Goal: Task Accomplishment & Management: Complete application form

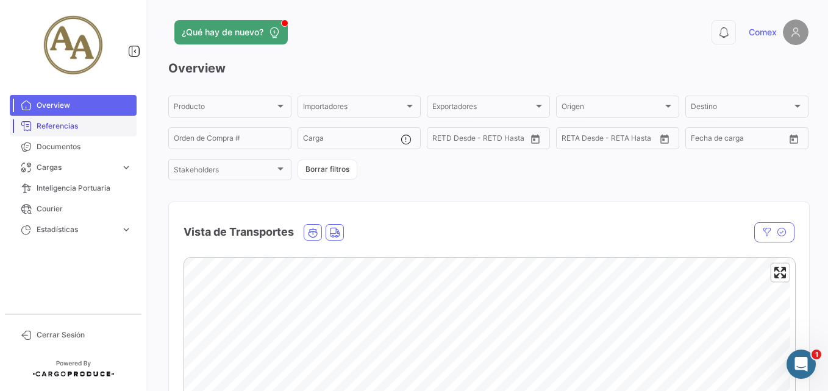
click at [78, 126] on span "Referencias" at bounding box center [84, 126] width 95 height 11
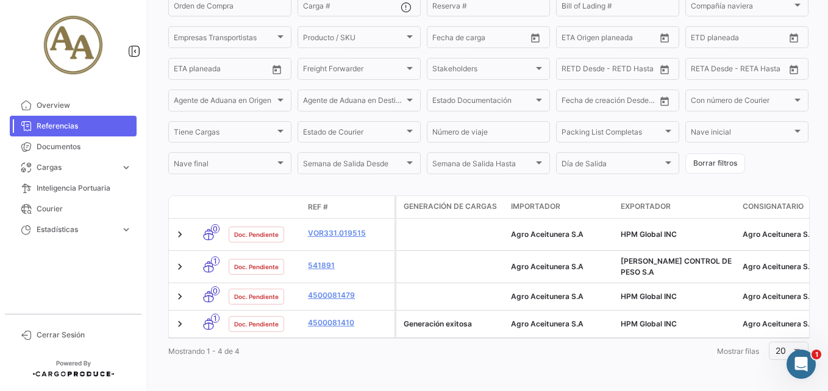
scroll to position [179, 0]
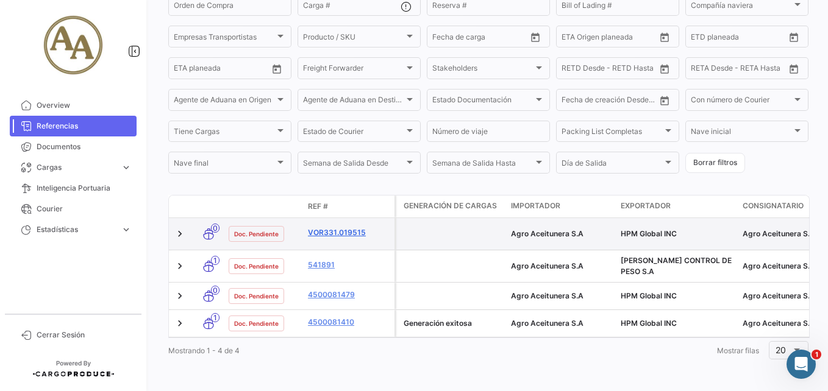
click at [344, 234] on link "VOR331.019515" at bounding box center [349, 232] width 82 height 11
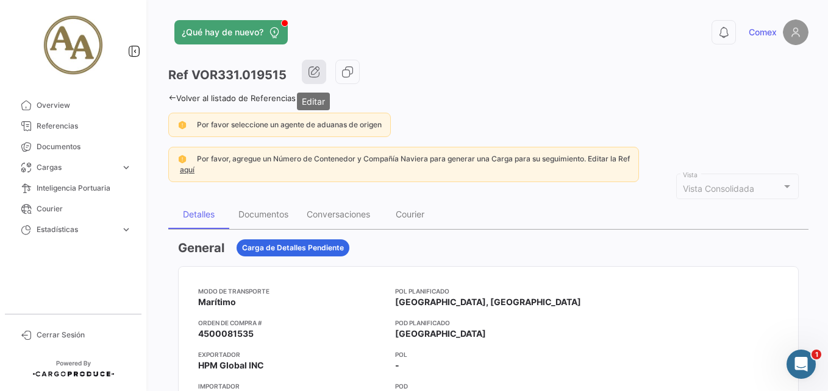
click at [316, 68] on icon "button" at bounding box center [314, 72] width 12 height 12
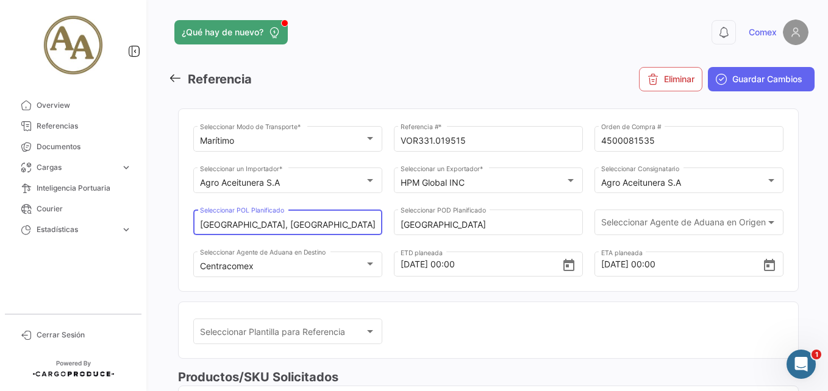
drag, startPoint x: 318, startPoint y: 224, endPoint x: 143, endPoint y: 213, distance: 176.0
click at [143, 213] on mat-sidenav-container "Overview Referencias Documentos Cargas expand_more Cargas Marítimas Cargas Terr…" at bounding box center [414, 195] width 828 height 391
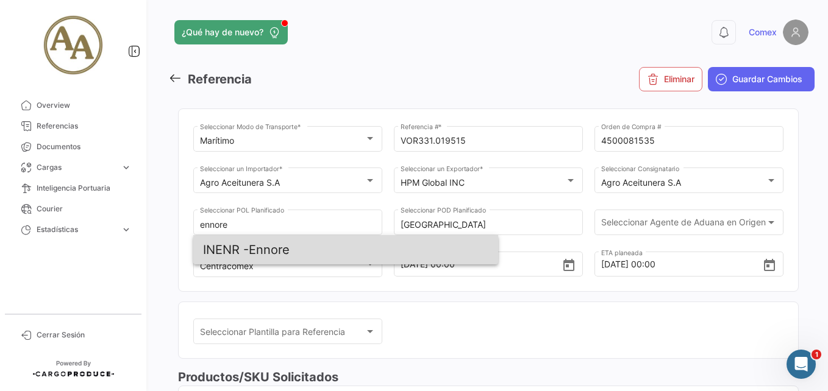
click at [271, 256] on span "INENR - [GEOGRAPHIC_DATA]" at bounding box center [345, 249] width 285 height 29
type input "Ennore"
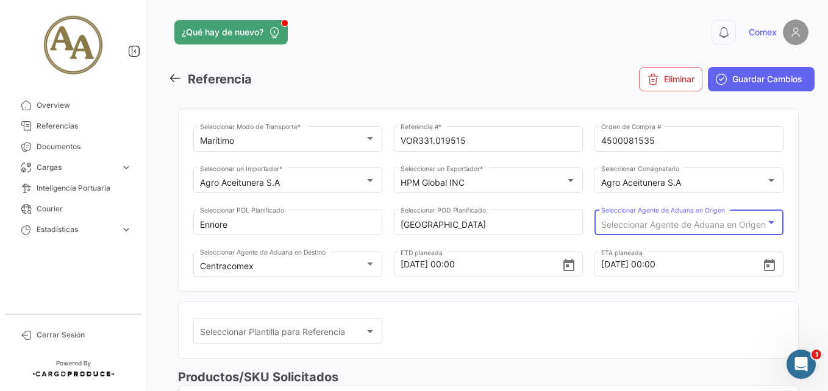
click at [651, 227] on span "Seleccionar Agente de Aduana en Origen" at bounding box center [683, 224] width 165 height 10
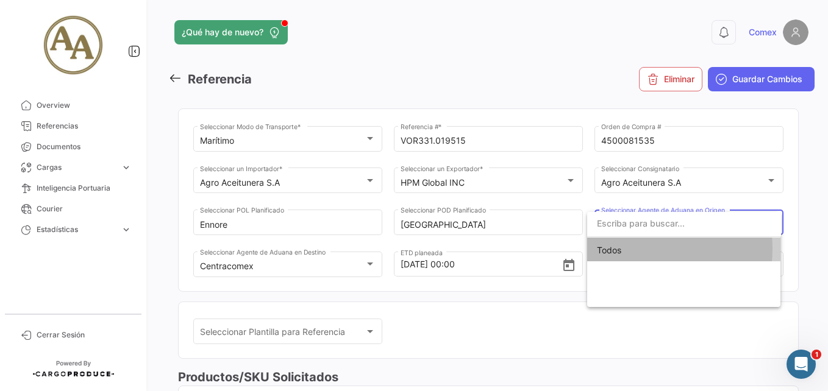
click at [637, 249] on span "Todos" at bounding box center [684, 251] width 174 height 26
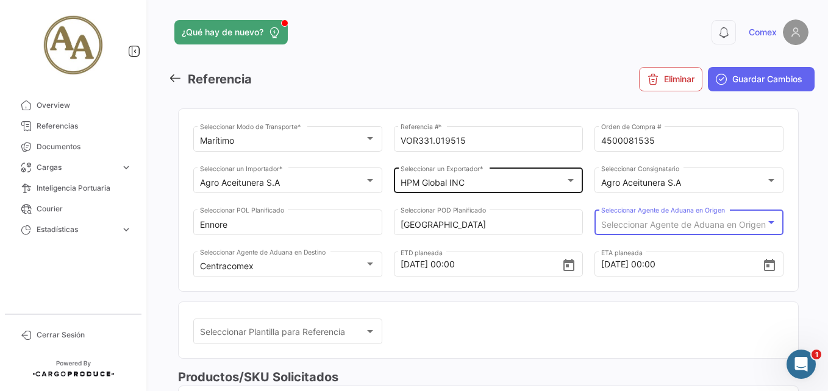
click at [562, 186] on div "HPM Global INC" at bounding box center [489, 183] width 176 height 10
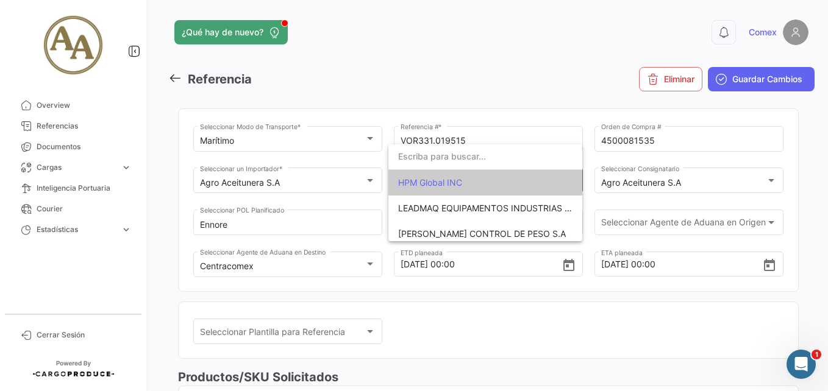
click at [525, 188] on span "HPM Global INC" at bounding box center [485, 183] width 174 height 26
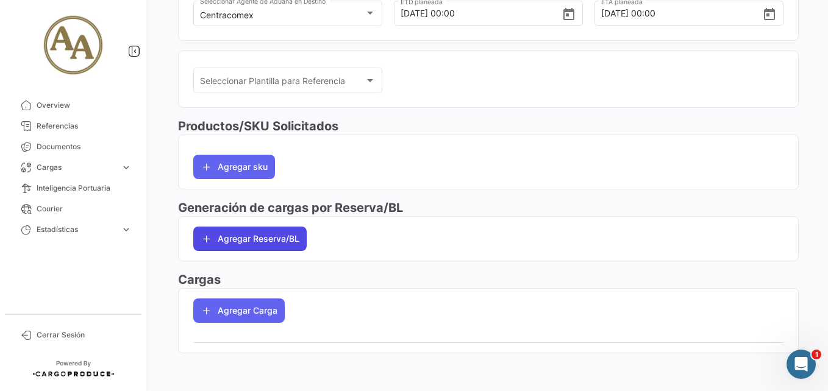
scroll to position [252, 0]
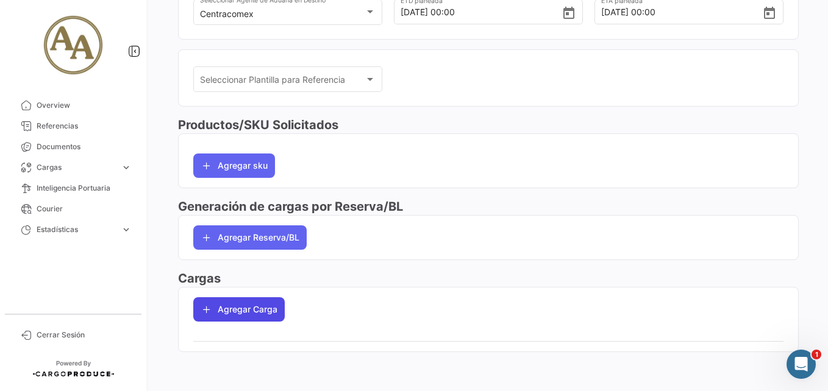
click at [252, 304] on button "Agregar Carga" at bounding box center [238, 310] width 91 height 24
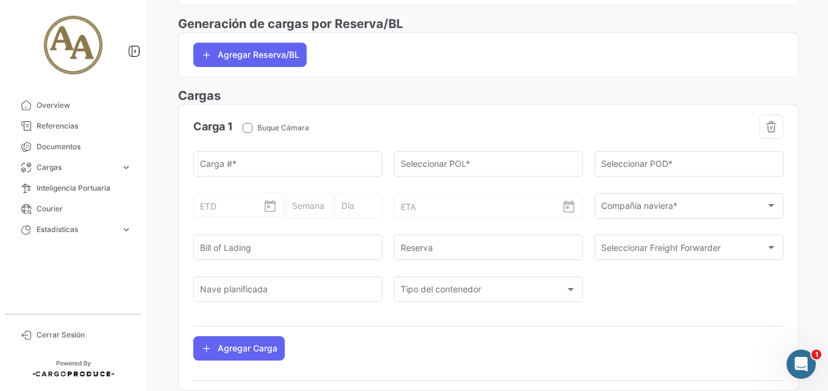
scroll to position [474, 0]
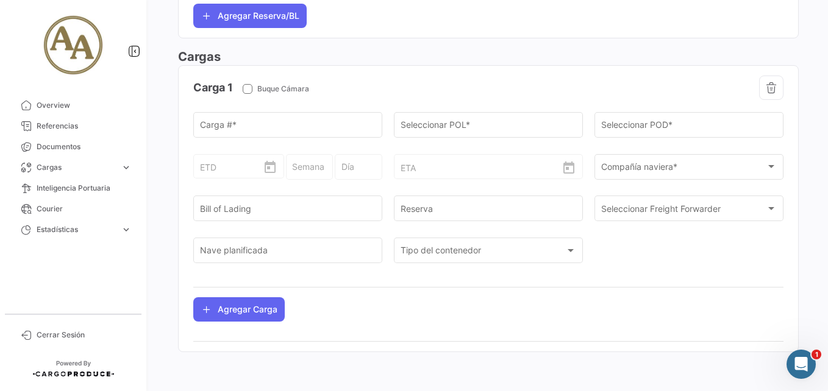
click at [766, 84] on icon "button" at bounding box center [771, 88] width 12 height 12
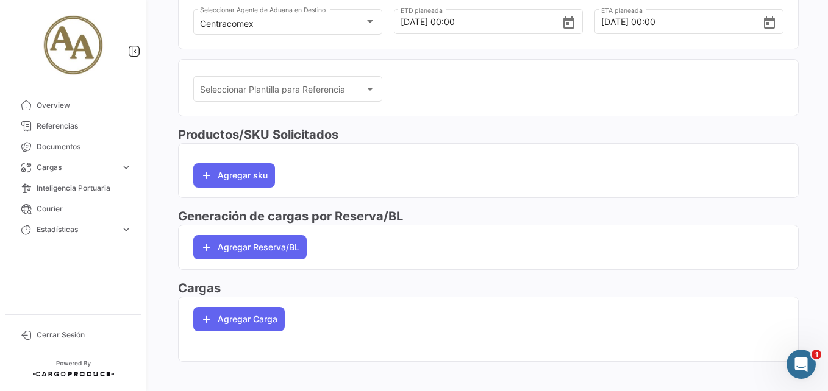
scroll to position [252, 0]
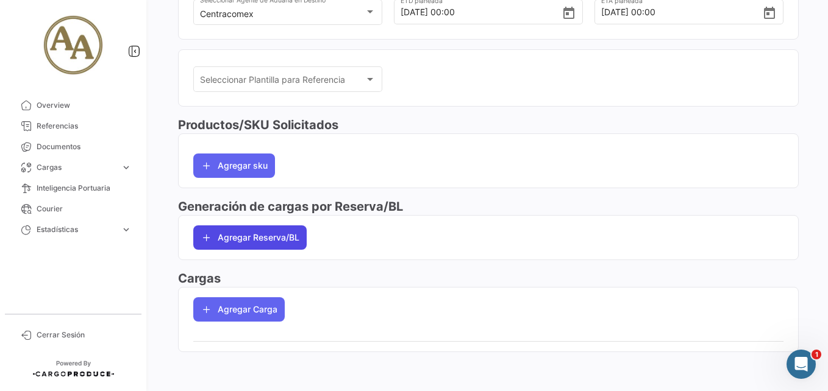
click at [263, 238] on button "Agregar Reserva/BL" at bounding box center [249, 238] width 113 height 24
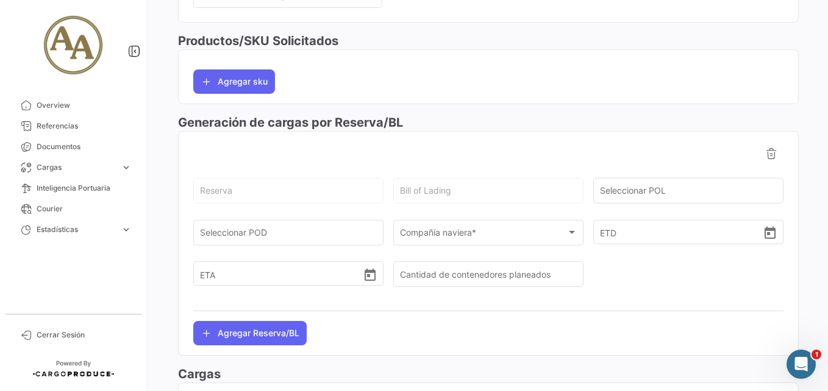
scroll to position [366, 0]
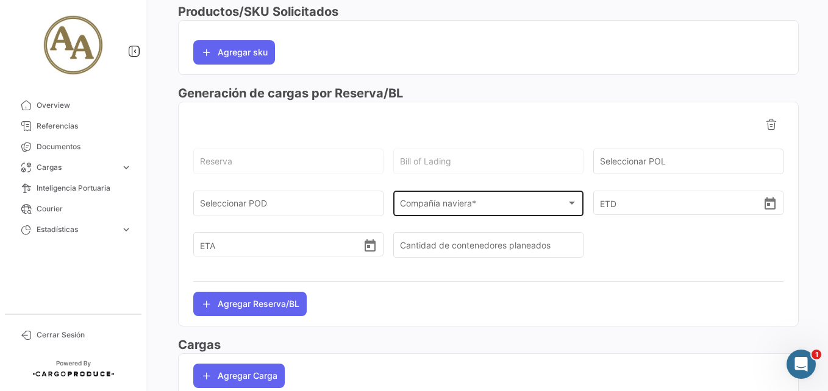
click at [466, 191] on form "Reserva Bill of Lading Seleccionar POL Seleccionar POD Compañía naviera * Compa…" at bounding box center [488, 209] width 590 height 126
drag, startPoint x: 466, startPoint y: 191, endPoint x: 484, endPoint y: 202, distance: 21.0
click at [484, 202] on div "Compañía naviera *" at bounding box center [483, 206] width 166 height 10
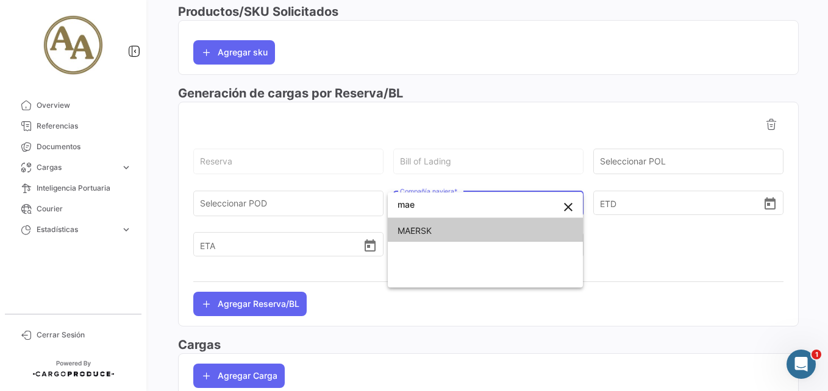
type input "mae"
click at [466, 227] on span "MAERSK" at bounding box center [486, 231] width 176 height 26
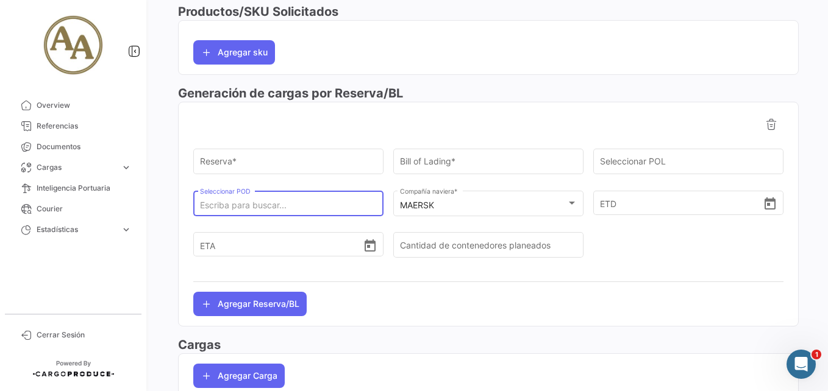
click at [330, 207] on input "Seleccionar POD" at bounding box center [288, 206] width 177 height 10
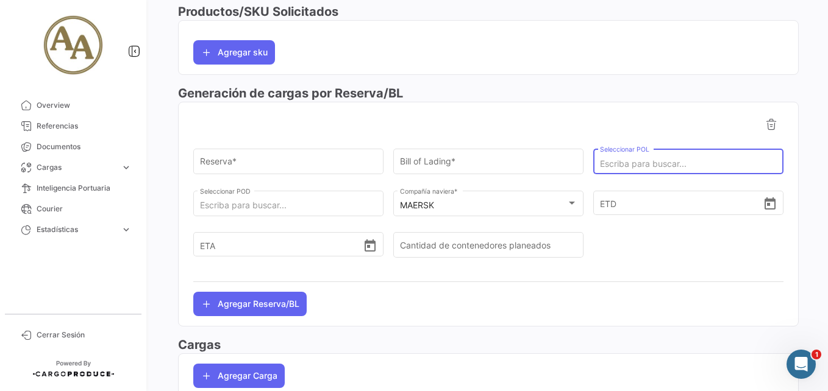
click at [641, 165] on input "Seleccionar POL" at bounding box center [688, 164] width 177 height 10
click at [765, 123] on icon at bounding box center [771, 124] width 12 height 12
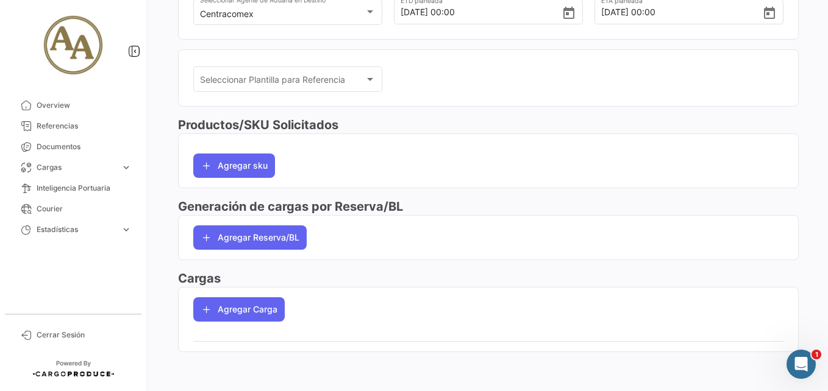
scroll to position [252, 0]
click at [240, 312] on button "Agregar Carga" at bounding box center [238, 310] width 91 height 24
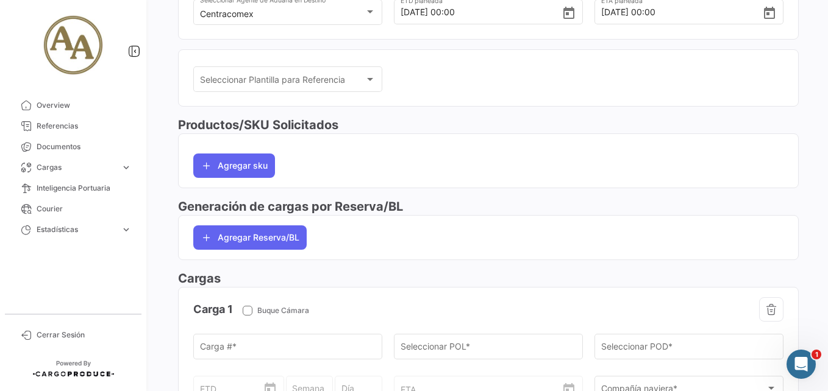
scroll to position [435, 0]
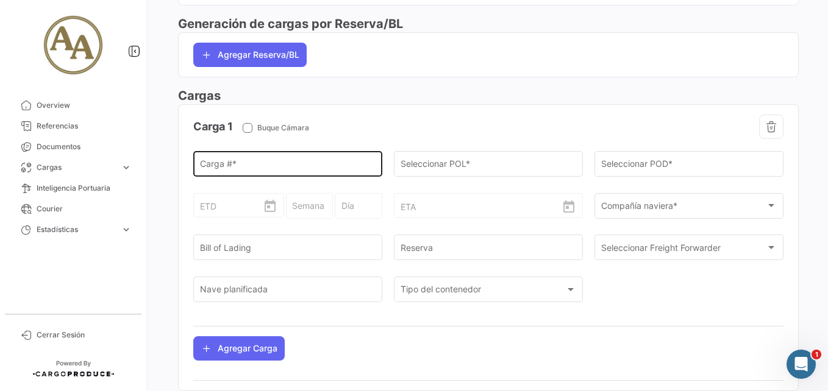
click at [312, 162] on input "Carga # *" at bounding box center [288, 167] width 176 height 10
click at [323, 162] on input "Carga # *" at bounding box center [288, 167] width 176 height 10
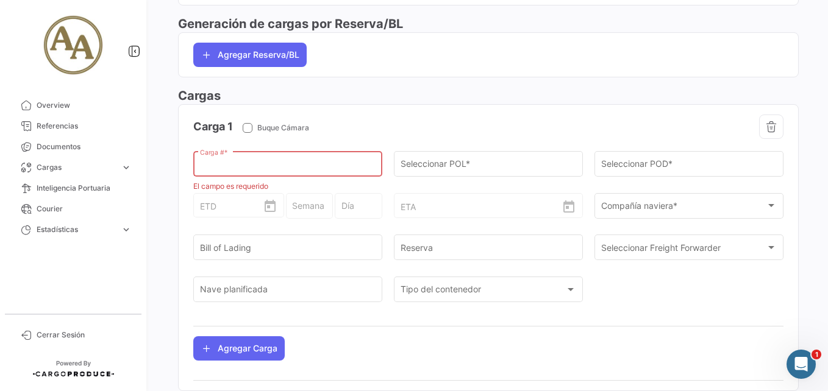
click at [273, 164] on input "Carga # *" at bounding box center [288, 167] width 176 height 10
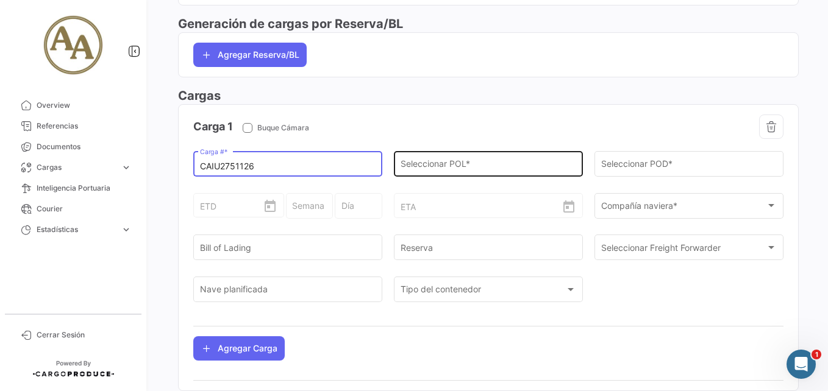
type input "CAIU2751126"
click at [479, 162] on input "Seleccionar POL *" at bounding box center [489, 167] width 176 height 10
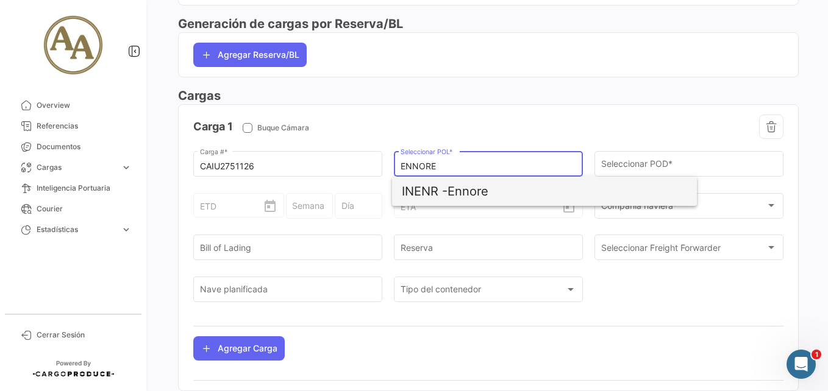
click at [507, 191] on span "INENR - [GEOGRAPHIC_DATA]" at bounding box center [544, 191] width 285 height 29
type input "Ennore"
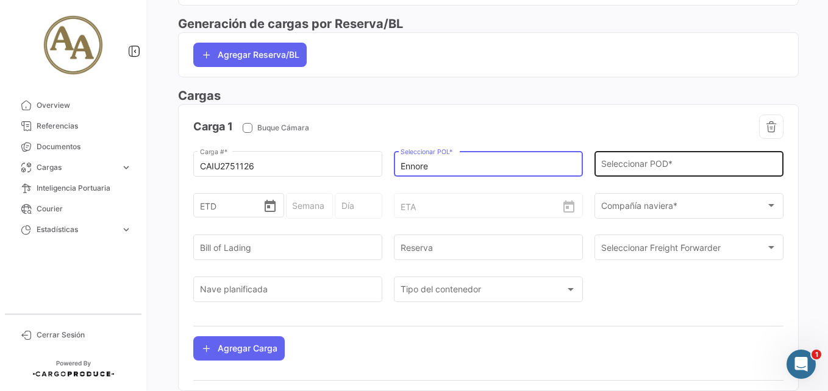
click at [663, 165] on input "Seleccionar POD *" at bounding box center [689, 167] width 176 height 10
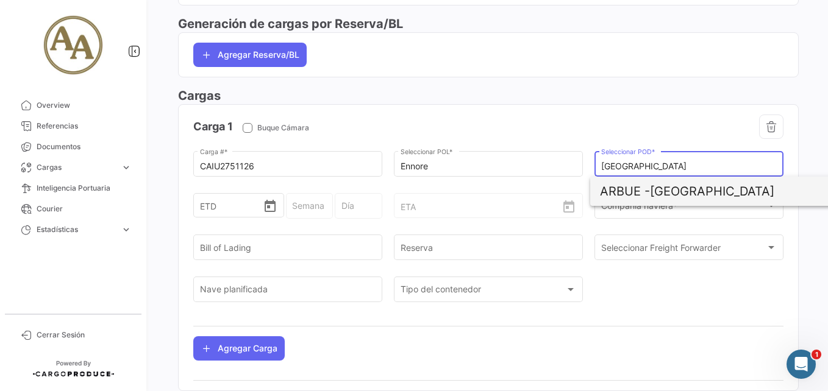
click at [710, 193] on span "ARBUE - [GEOGRAPHIC_DATA]" at bounding box center [742, 191] width 285 height 29
type input "[GEOGRAPHIC_DATA]"
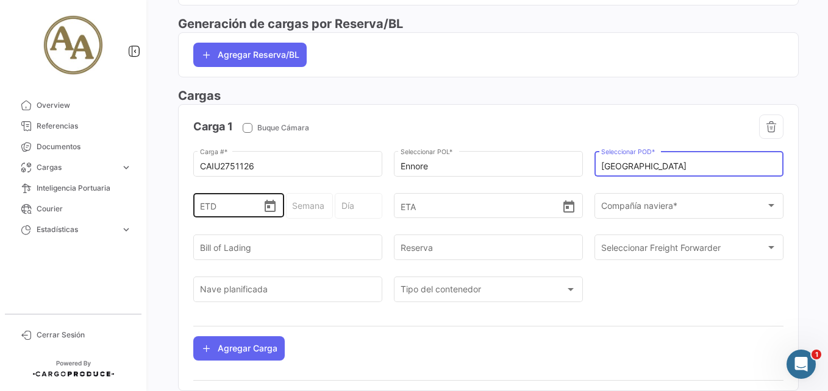
click at [224, 202] on input "ETD" at bounding box center [231, 205] width 63 height 43
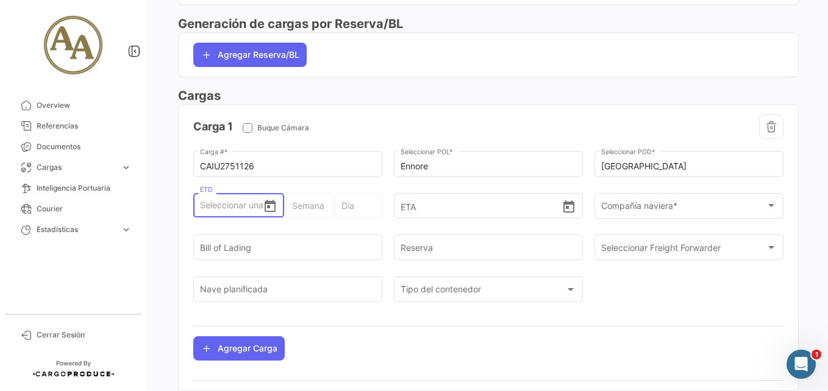
type input "2"
type input "31 - 2025"
type input "Sábado"
type input "26"
type input "35 - 2025"
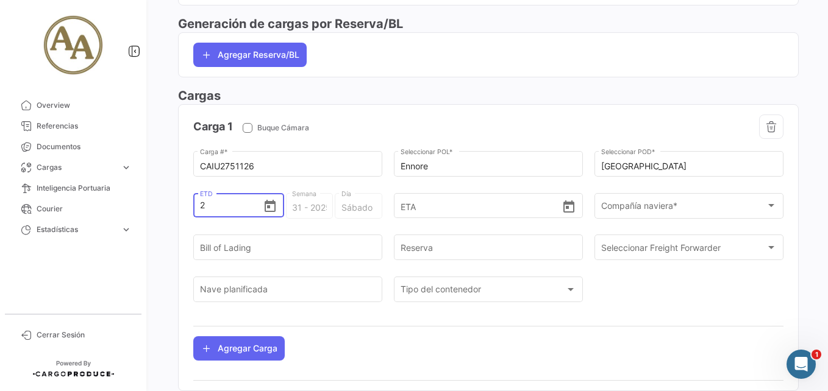
type input "Martes"
type input "[DATE] 00:00"
click at [268, 209] on icon "Open calendar" at bounding box center [270, 206] width 15 height 15
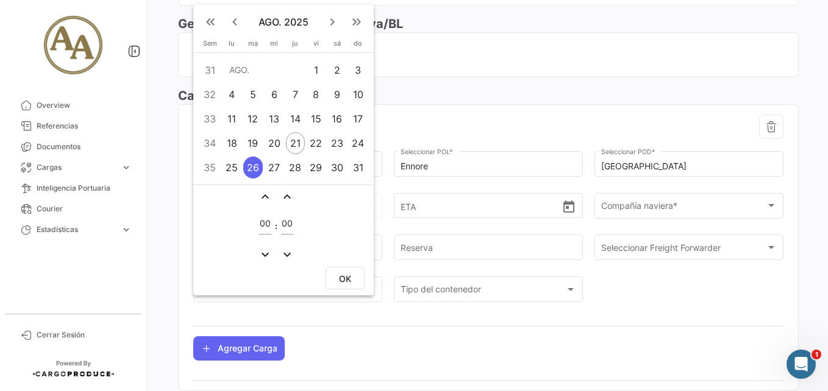
click at [593, 116] on div at bounding box center [414, 195] width 828 height 391
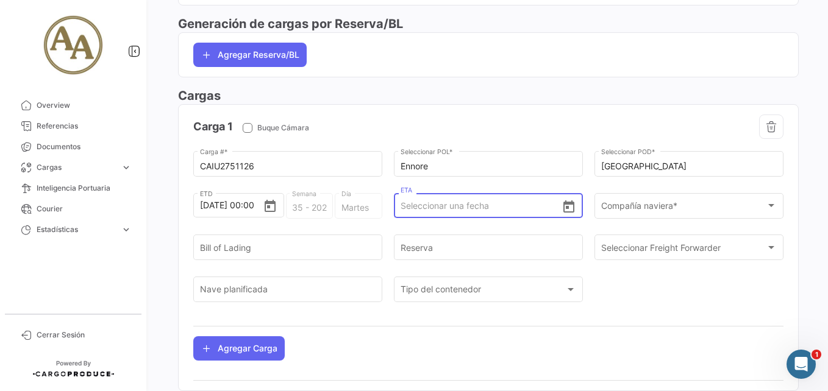
click at [439, 208] on input "ETA" at bounding box center [482, 206] width 162 height 43
type input "[DATE] 00:00"
click at [706, 200] on div "Compañía naviera * Compañía naviera *" at bounding box center [689, 205] width 176 height 28
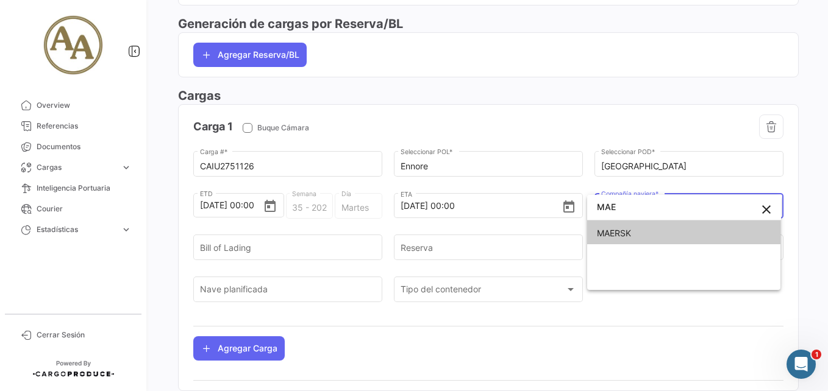
type input "MAE"
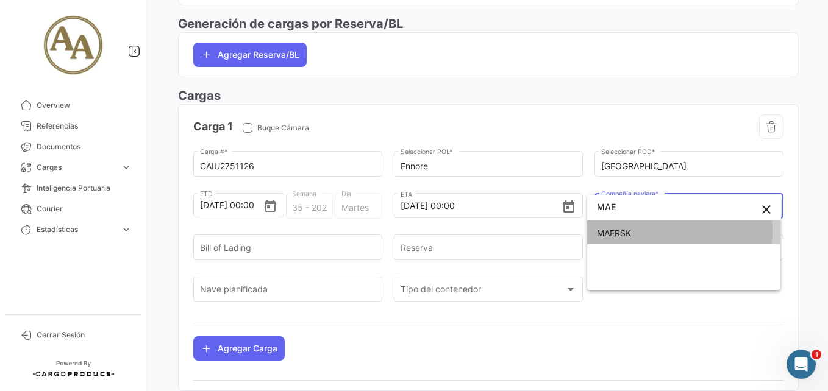
click at [658, 232] on span "MAERSK" at bounding box center [684, 234] width 174 height 26
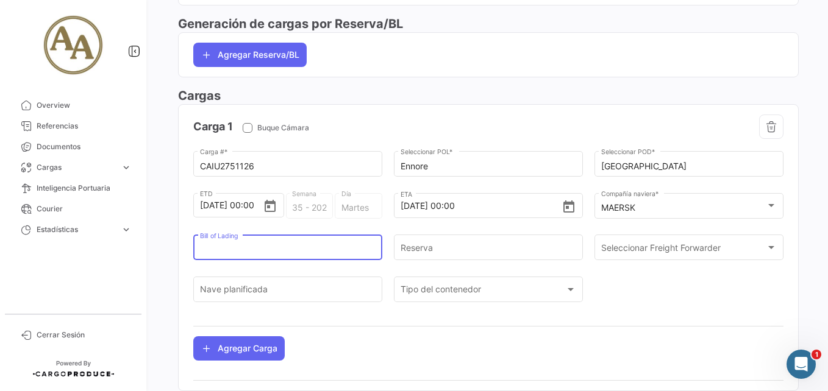
click at [322, 248] on input "Bill of Lading" at bounding box center [288, 250] width 176 height 10
click at [422, 242] on div "Reserva" at bounding box center [489, 247] width 176 height 28
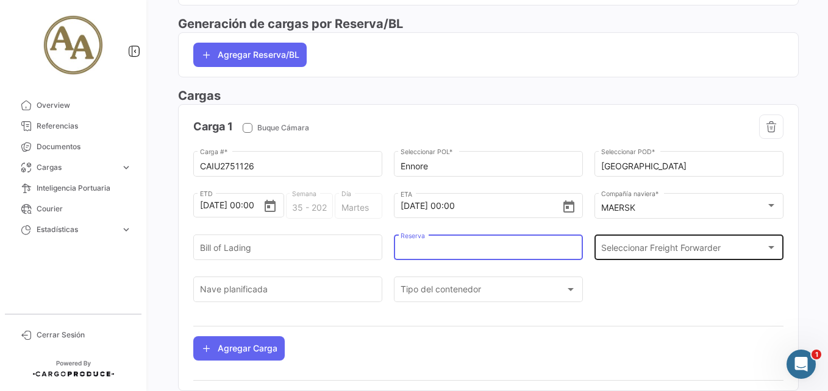
click at [655, 246] on span "Seleccionar Freight Forwarder" at bounding box center [683, 250] width 165 height 10
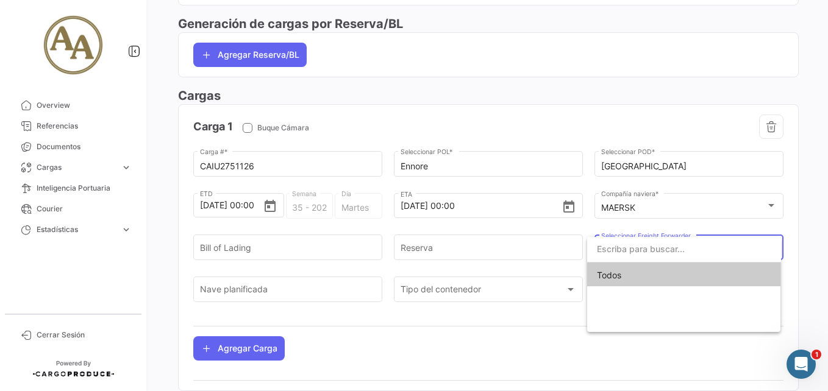
click at [655, 246] on input "dropdown search" at bounding box center [684, 250] width 194 height 26
click at [413, 269] on div at bounding box center [414, 195] width 828 height 391
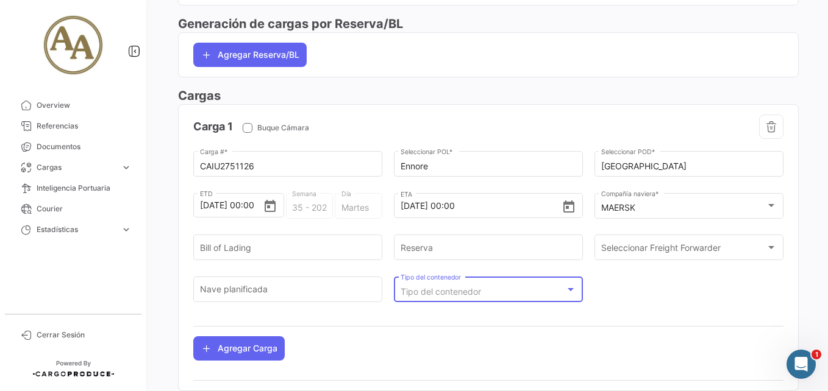
click at [468, 295] on span "Tipo del contenedor" at bounding box center [441, 292] width 80 height 10
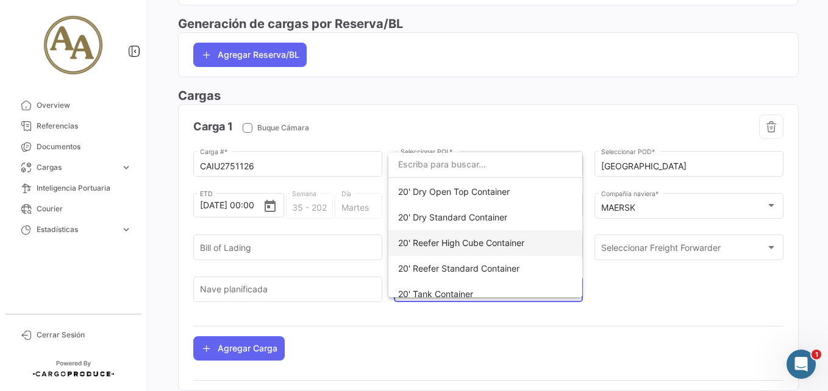
scroll to position [265, 0]
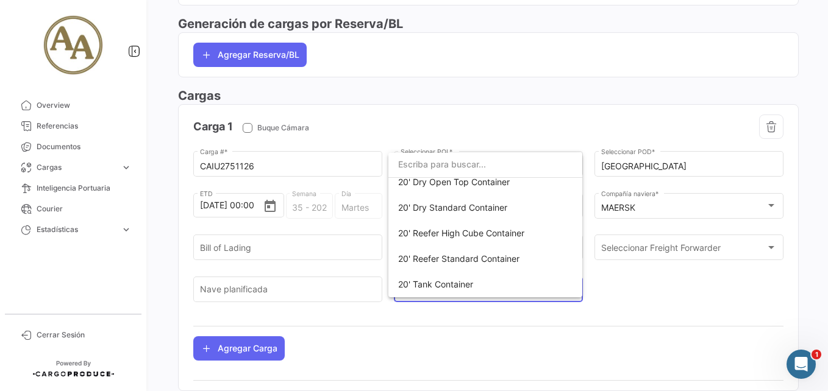
click at [637, 297] on div at bounding box center [414, 195] width 828 height 391
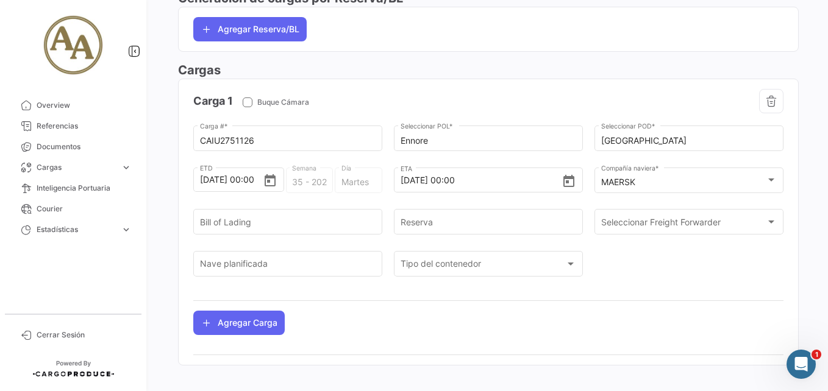
scroll to position [474, 0]
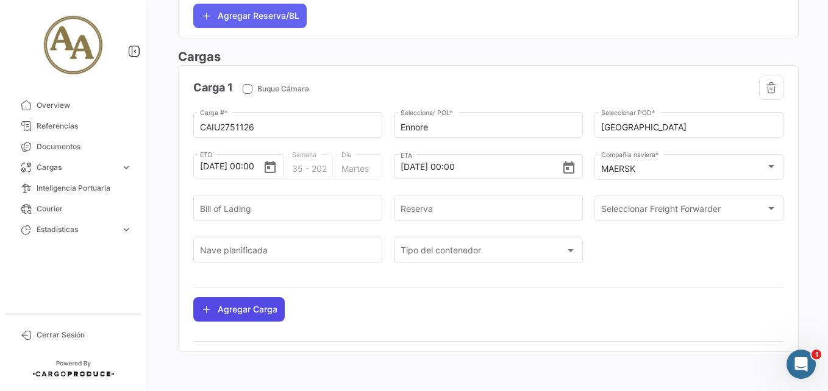
click at [240, 313] on button "Agregar Carga" at bounding box center [238, 310] width 91 height 24
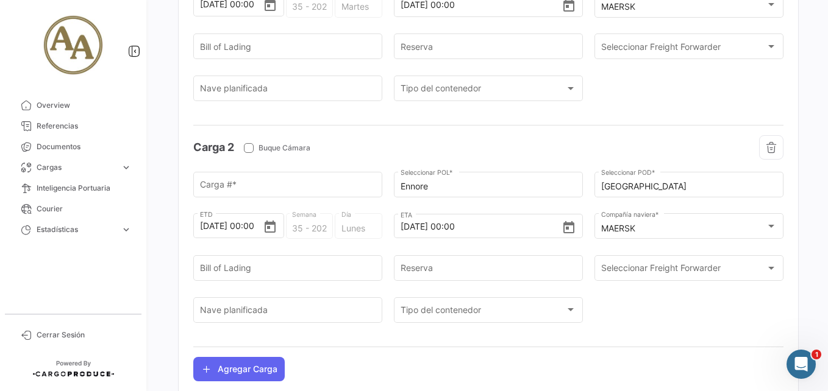
scroll to position [696, 0]
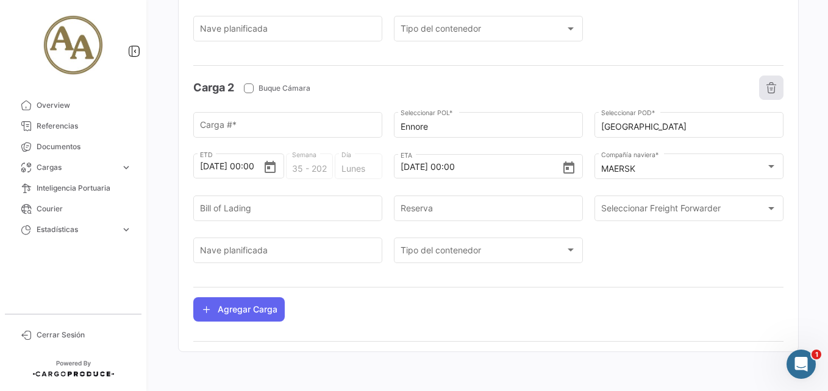
click at [768, 81] on button "button" at bounding box center [771, 88] width 24 height 24
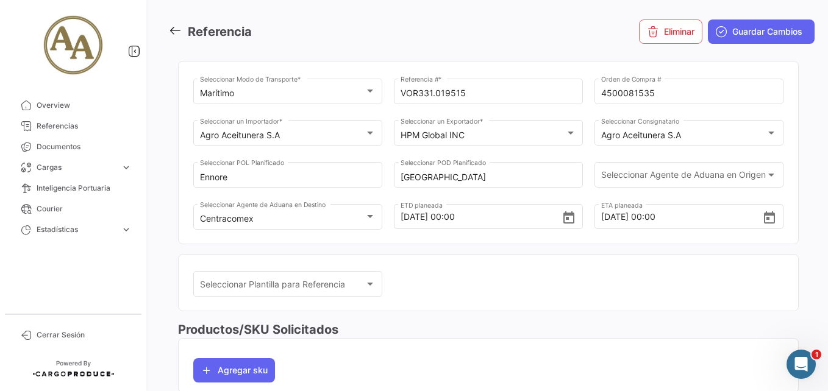
scroll to position [0, 0]
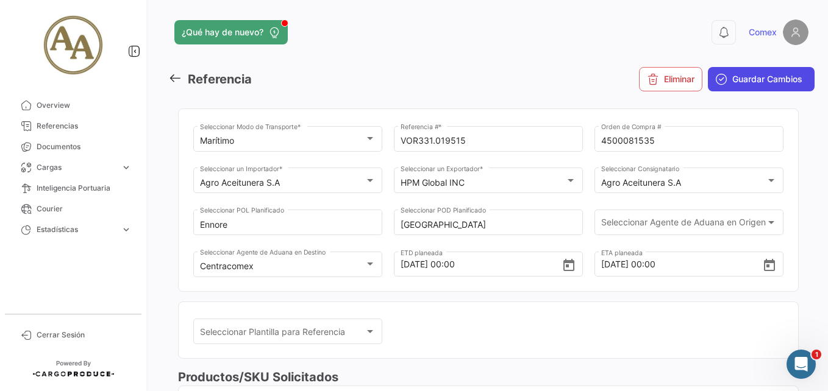
click at [741, 77] on span "Guardar Cambios" at bounding box center [767, 79] width 70 height 12
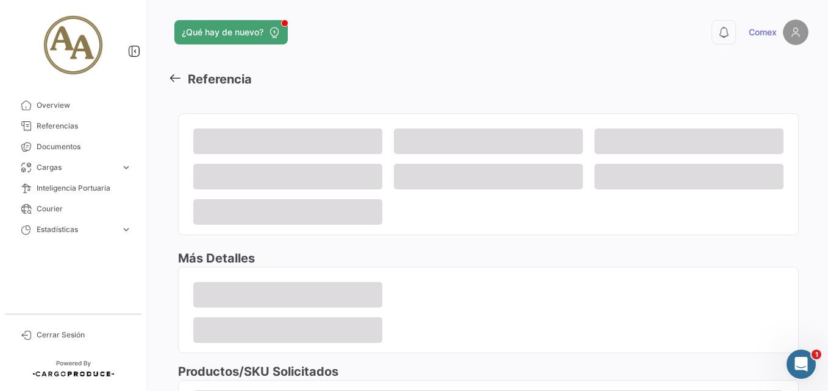
scroll to position [89, 0]
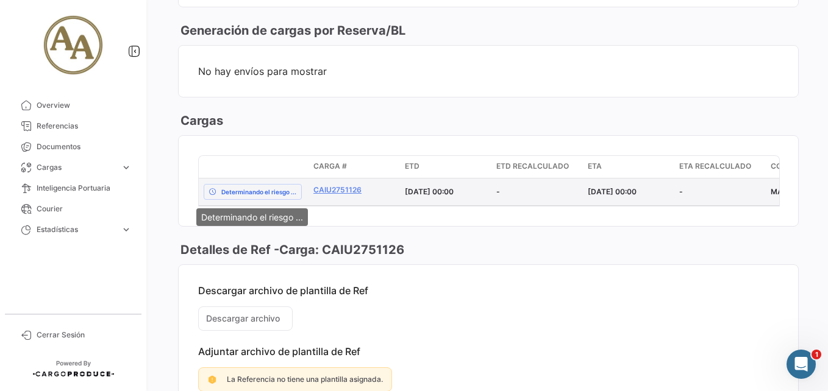
click at [251, 189] on span "Determinando el riesgo ..." at bounding box center [258, 192] width 75 height 10
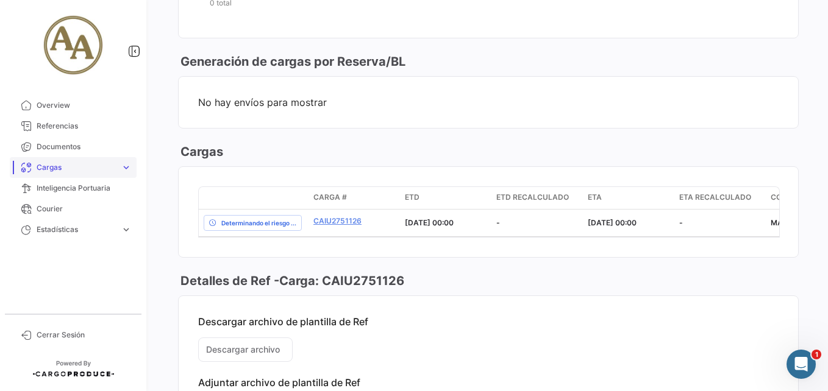
scroll to position [610, 0]
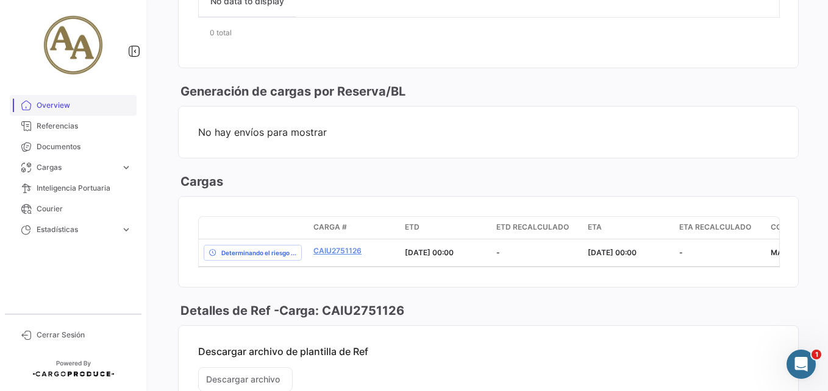
click at [50, 109] on span "Overview" at bounding box center [84, 105] width 95 height 11
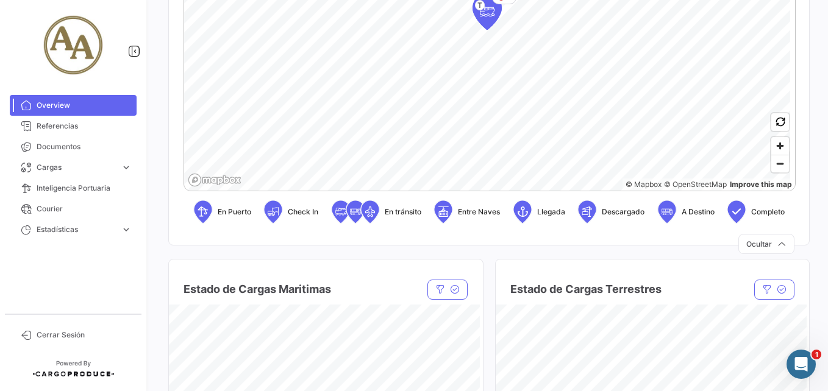
scroll to position [244, 0]
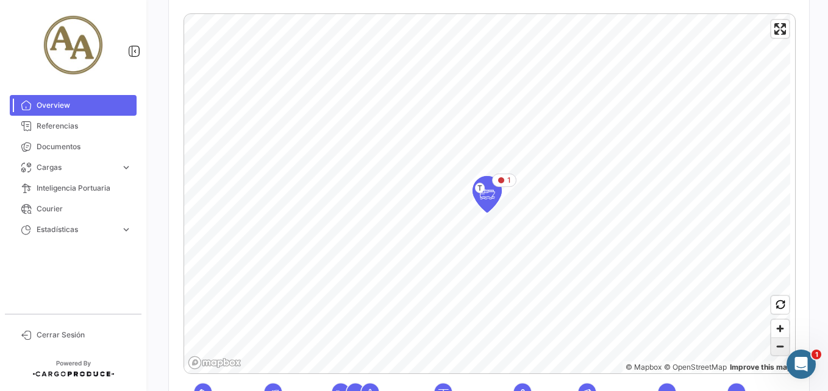
click at [779, 348] on span "Zoom out" at bounding box center [780, 346] width 18 height 17
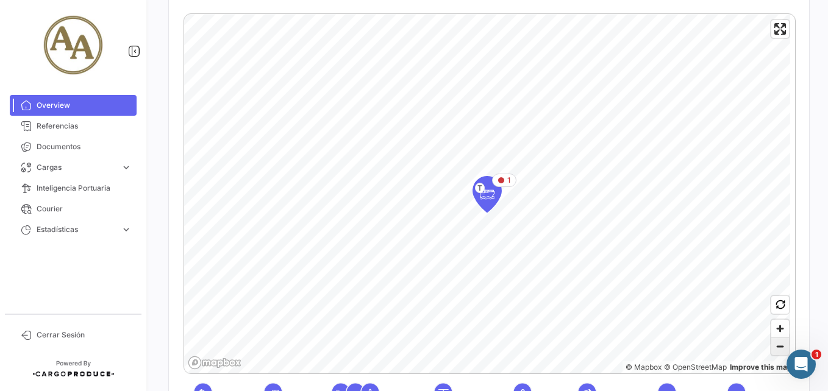
click at [778, 347] on span "Zoom out" at bounding box center [780, 346] width 18 height 17
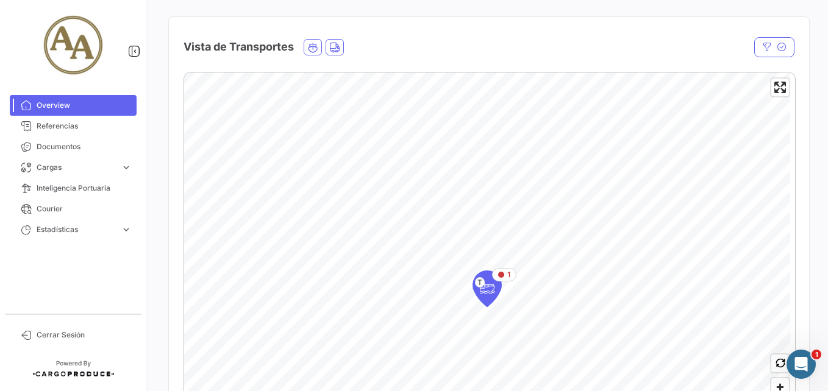
scroll to position [0, 0]
